Goal: Transaction & Acquisition: Subscribe to service/newsletter

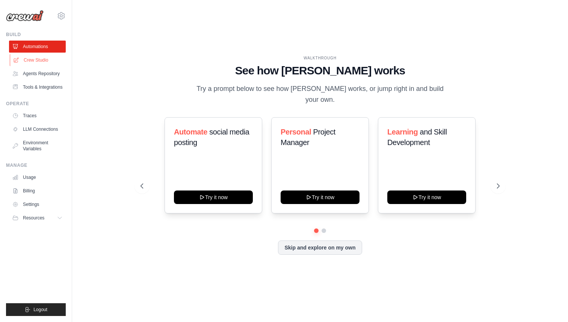
click at [39, 59] on link "Crew Studio" at bounding box center [38, 60] width 57 height 12
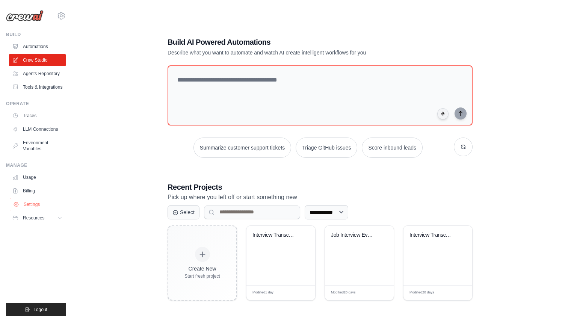
click at [26, 208] on link "Settings" at bounding box center [38, 204] width 57 height 12
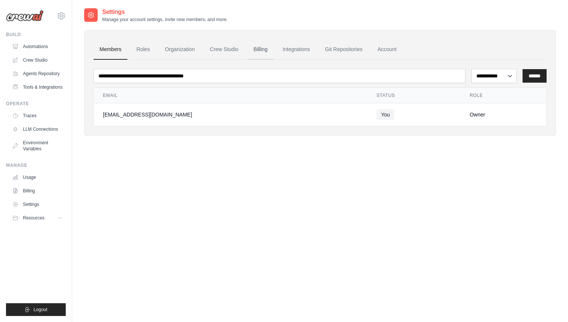
click at [261, 42] on link "Billing" at bounding box center [260, 49] width 26 height 20
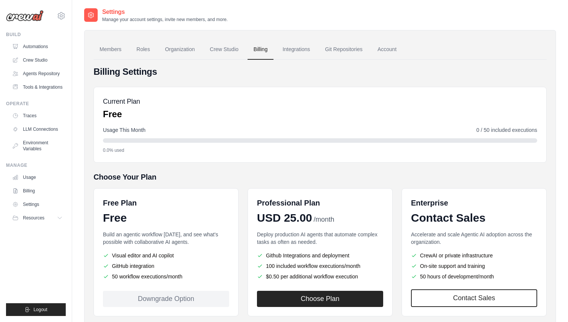
scroll to position [43, 0]
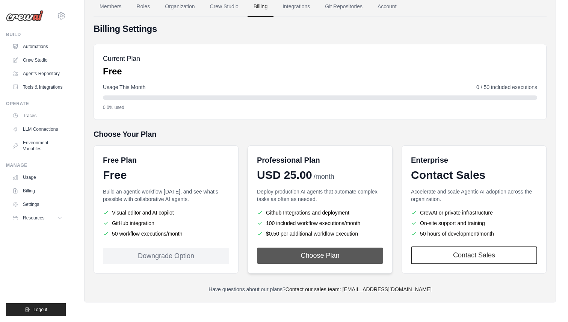
click at [293, 255] on button "Choose Plan" at bounding box center [320, 255] width 126 height 16
